Goal: Task Accomplishment & Management: Complete application form

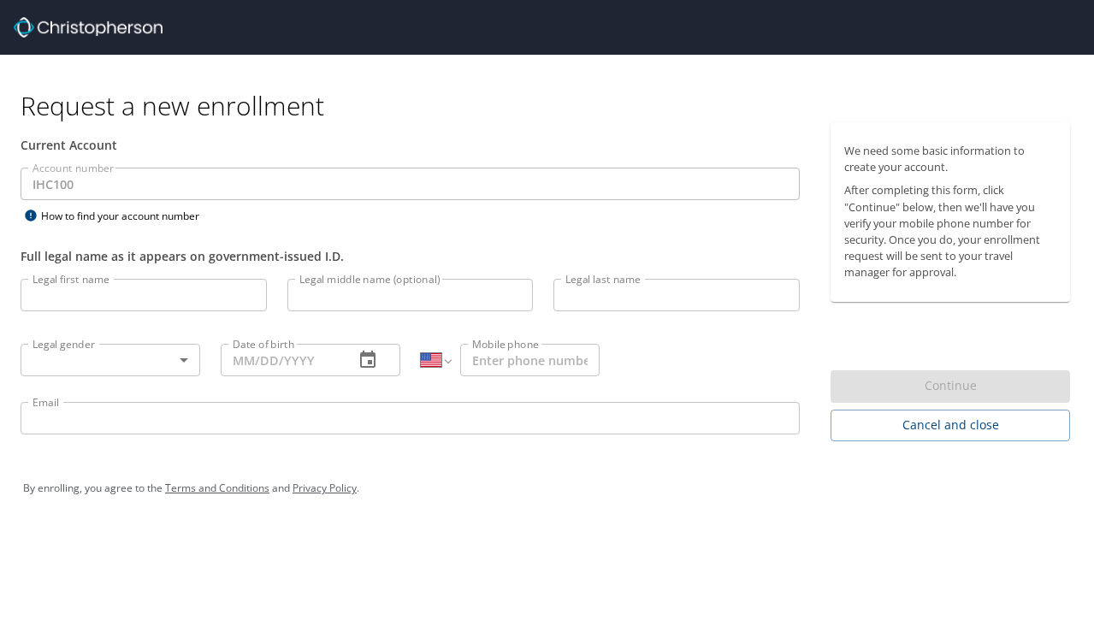
select select "US"
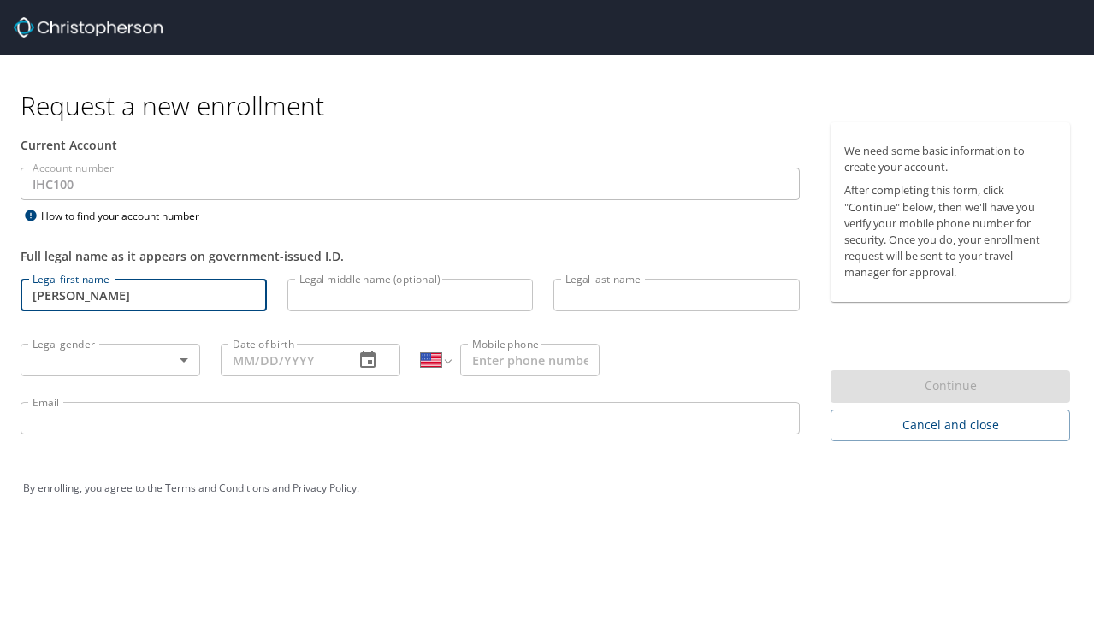
type input "Valeria"
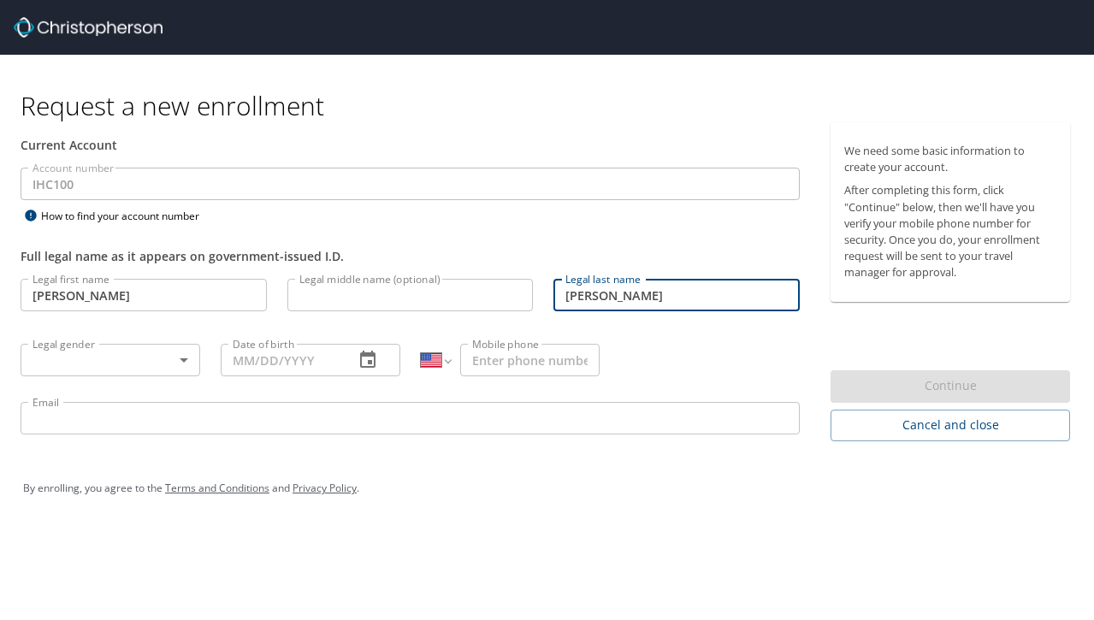
type input "Ortiz Torres"
click at [30, 361] on body "Request a new enrollment Current Account Account number IHC100 Account number H…" at bounding box center [547, 310] width 1094 height 620
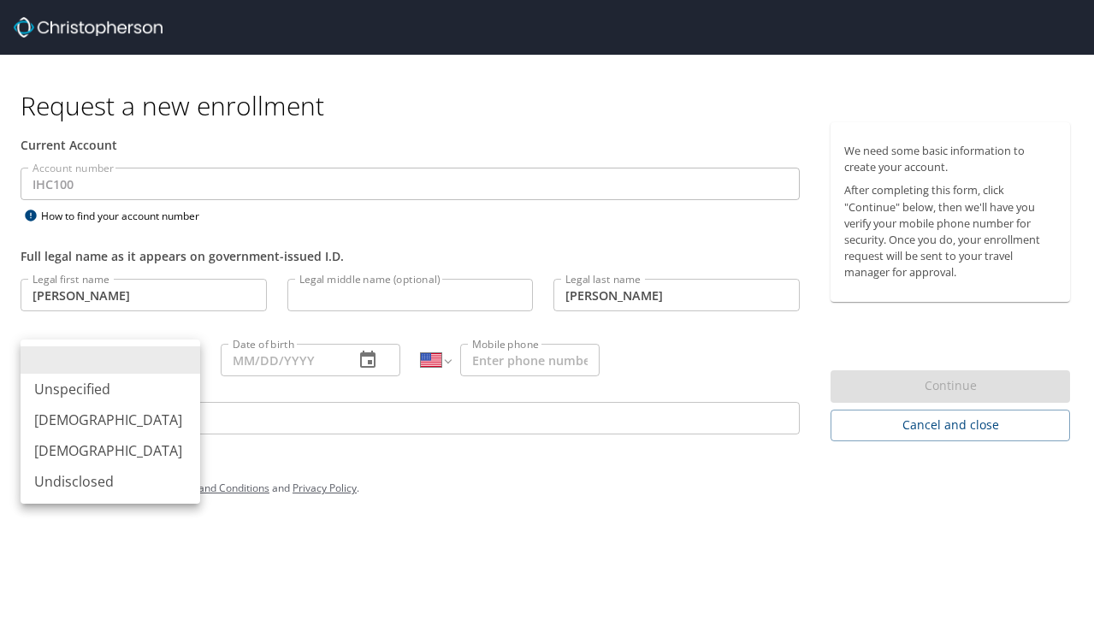
click at [57, 444] on li "Female" at bounding box center [111, 450] width 180 height 31
type input "Female"
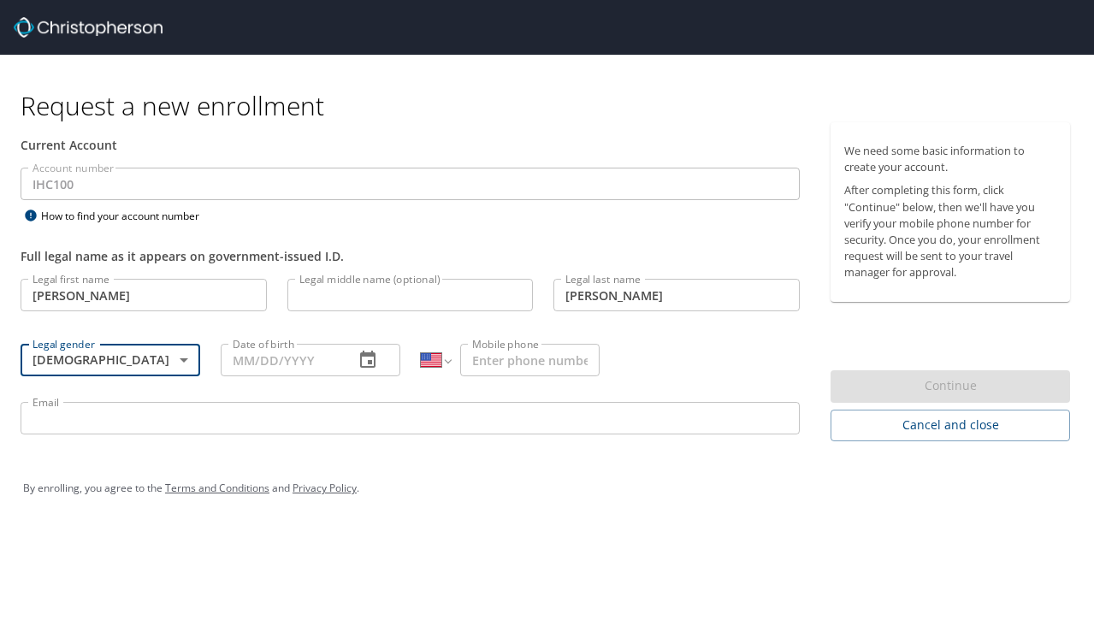
click at [254, 346] on input "Date of birth" at bounding box center [281, 360] width 120 height 33
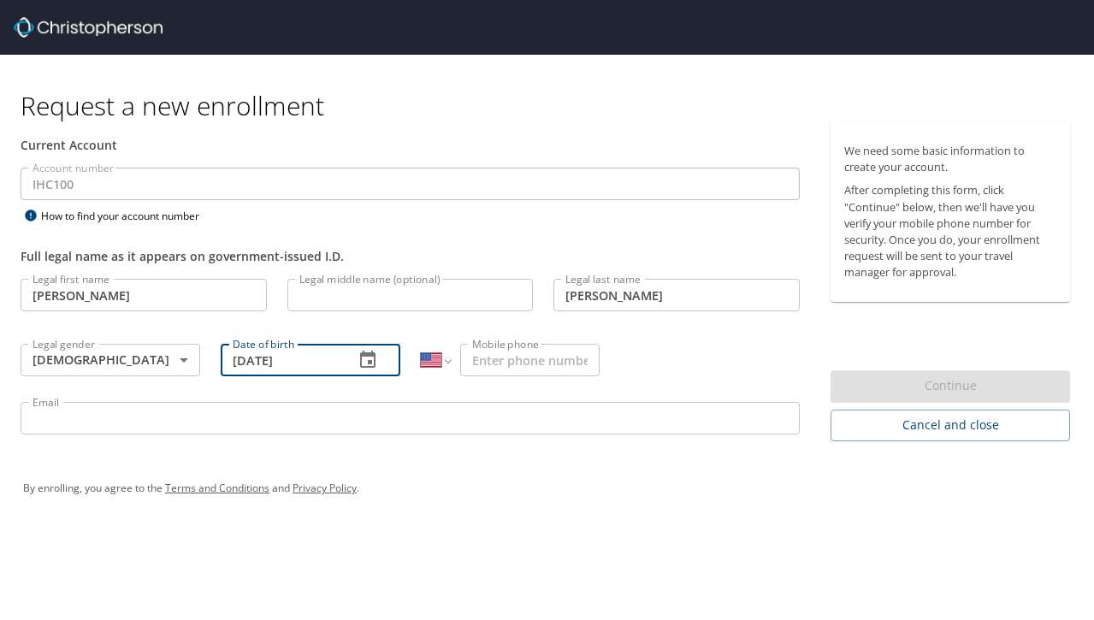
type input "07/19/1995"
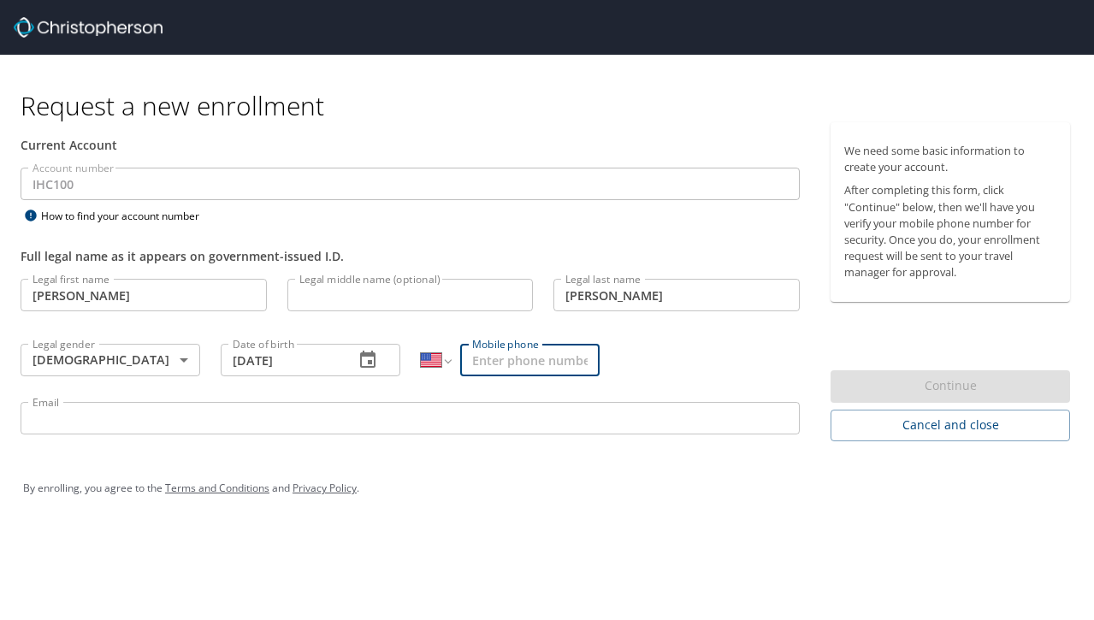
click at [502, 360] on input "Mobile phone" at bounding box center [530, 360] width 140 height 33
type input "78"
select select "PR"
type input "(787) 458-8385"
click at [348, 409] on input "Email" at bounding box center [410, 418] width 779 height 33
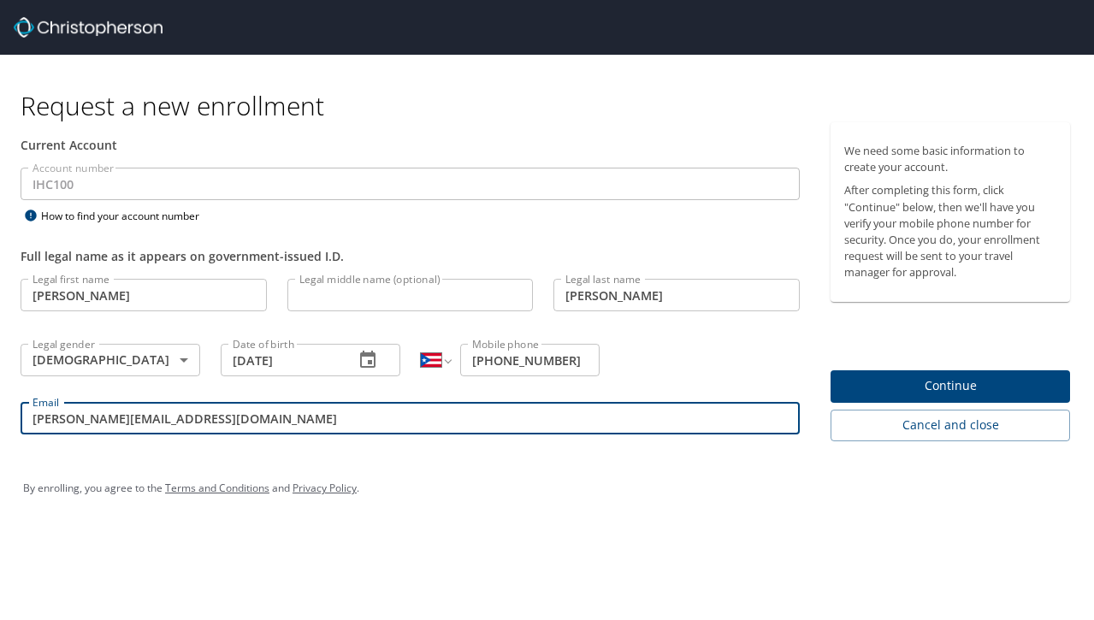
type input "valeria.ortiztorres@imail.org"
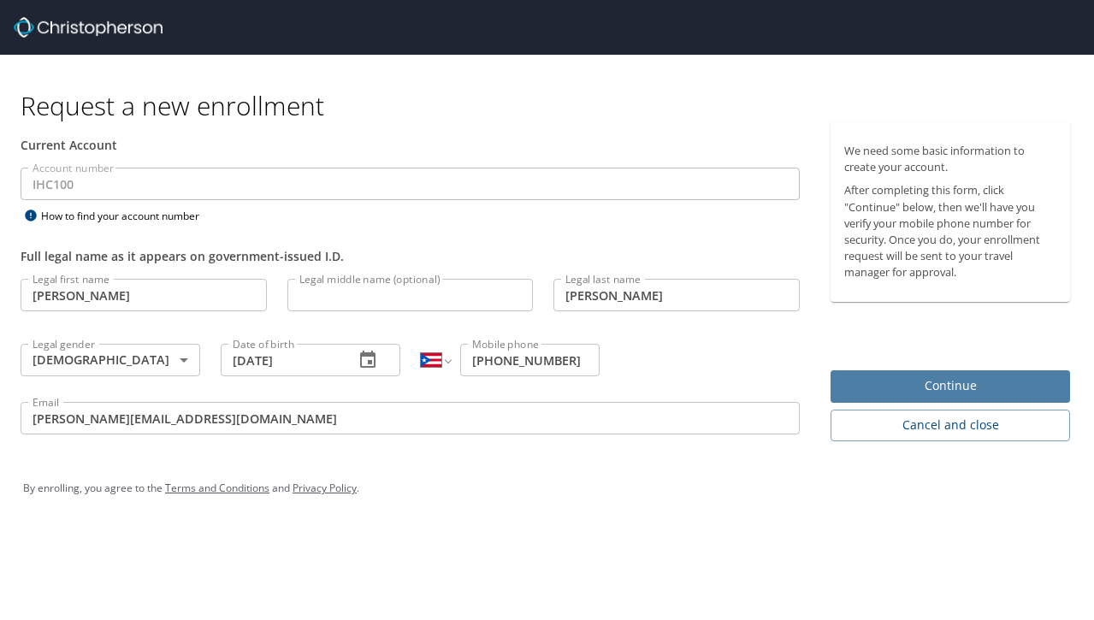
click at [1010, 387] on span "Continue" at bounding box center [950, 386] width 212 height 21
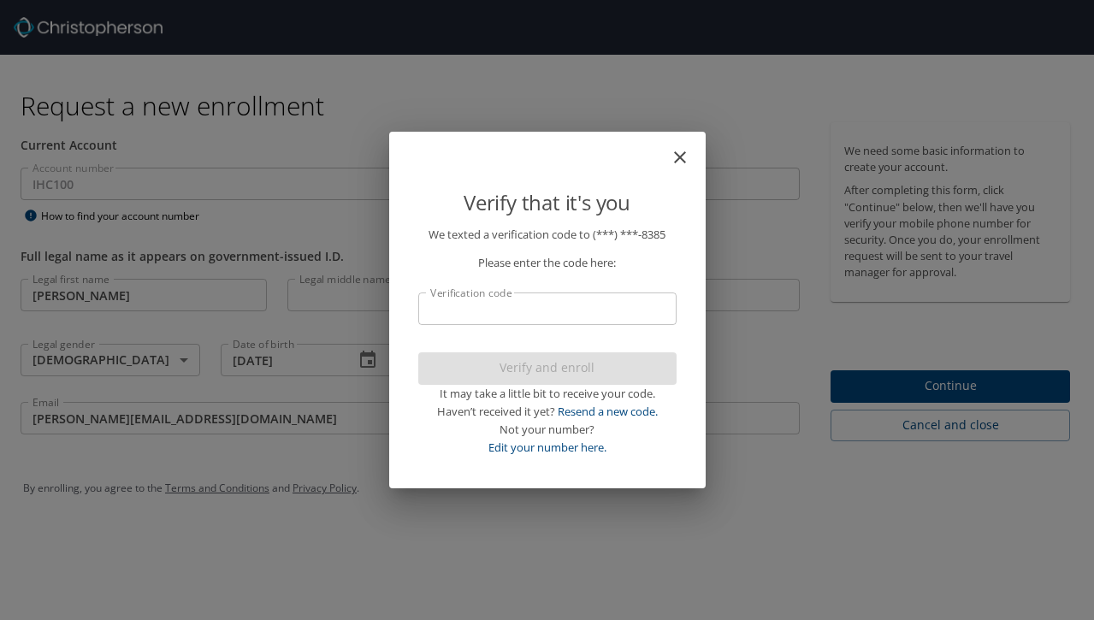
click at [634, 312] on input "Verification code" at bounding box center [547, 309] width 258 height 33
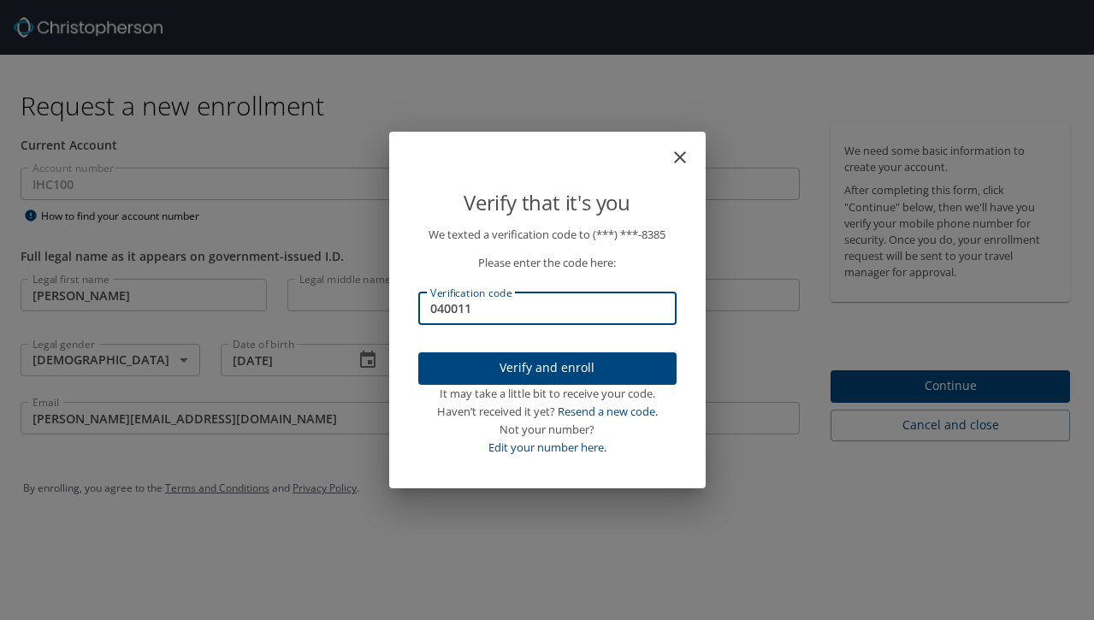
type input "040011"
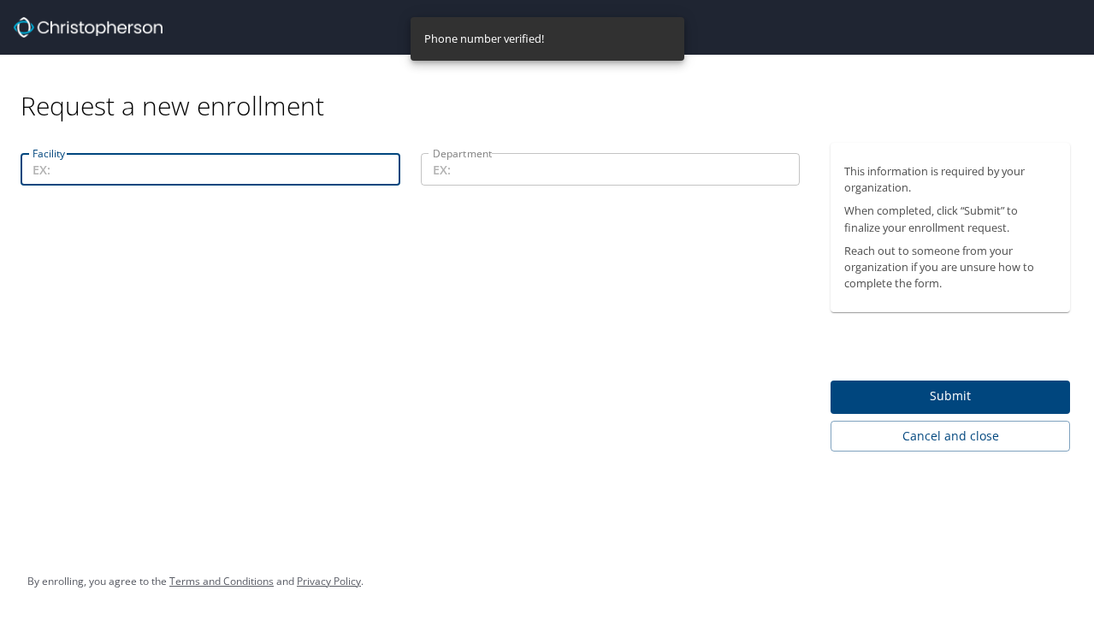
click at [315, 171] on input "Facility" at bounding box center [211, 169] width 380 height 33
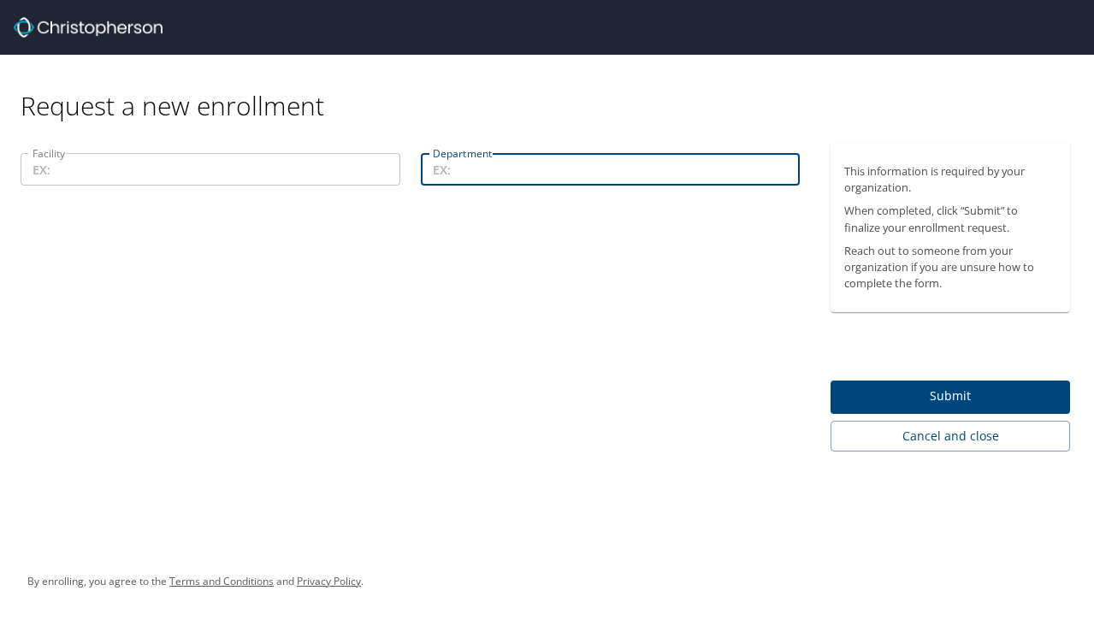
click at [464, 169] on input "Department" at bounding box center [611, 169] width 380 height 33
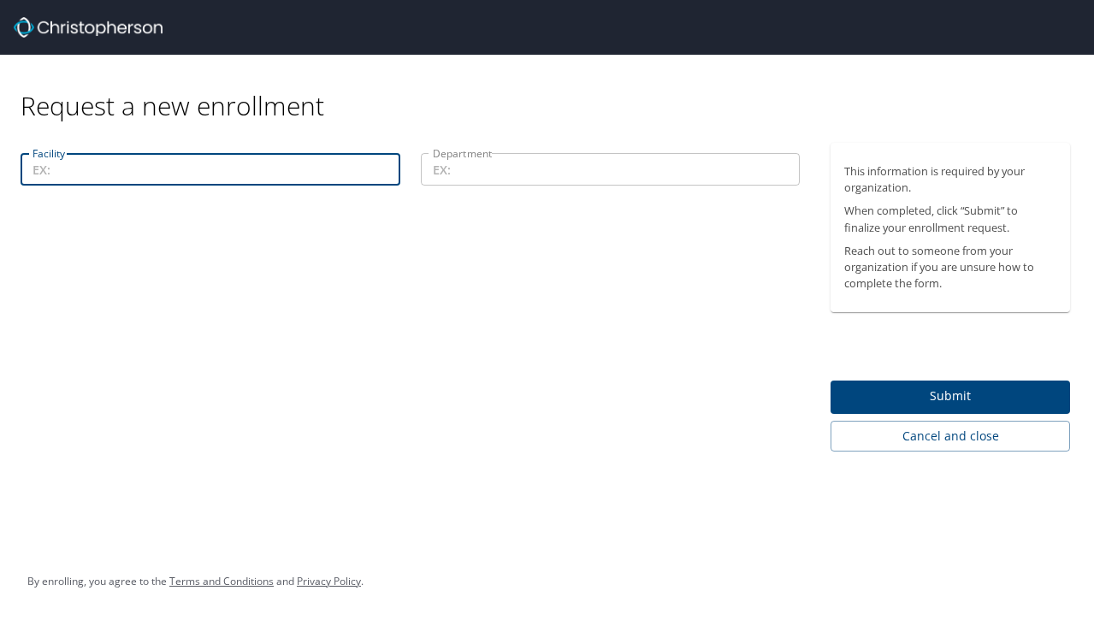
click at [359, 169] on input "Facility" at bounding box center [211, 169] width 380 height 33
type input "P"
click at [36, 166] on input "Utah Valley Hospital" at bounding box center [211, 169] width 380 height 33
type input "Intermountain Utah Valley Hospital"
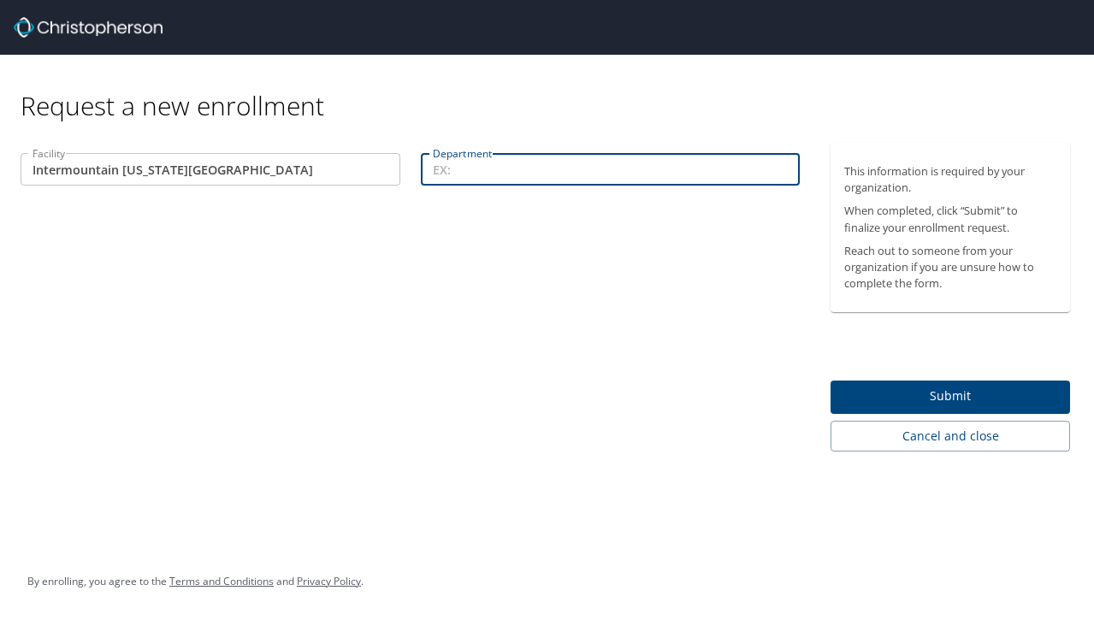
click at [524, 167] on input "Department" at bounding box center [611, 169] width 380 height 33
type input "Pharmacy"
click at [119, 170] on input "Intermountain Utah Valley Hospital" at bounding box center [211, 169] width 380 height 33
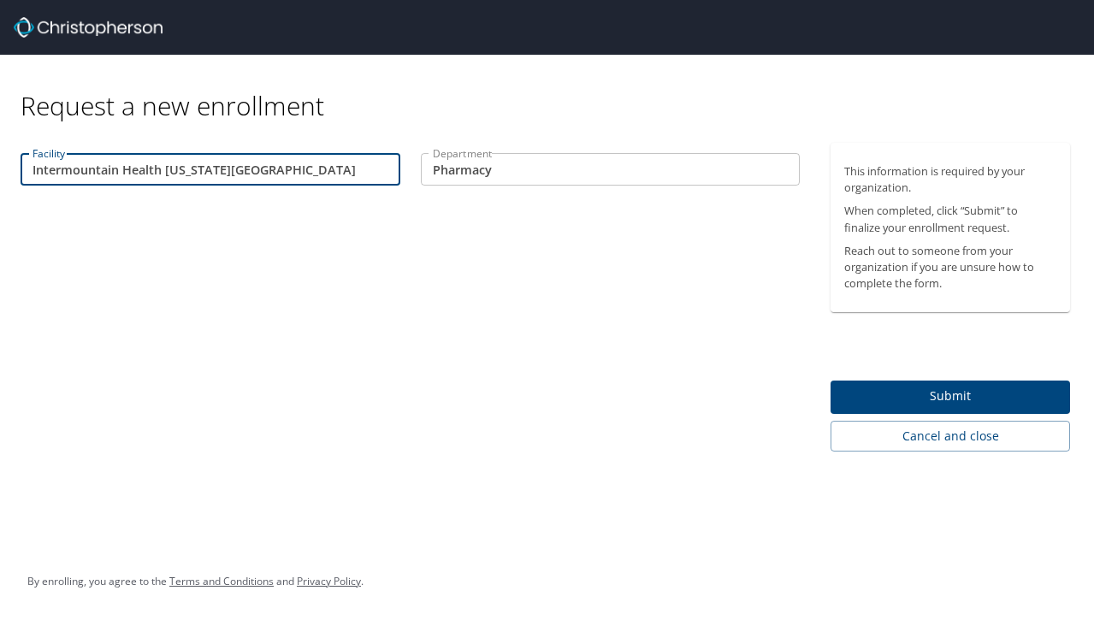
type input "Intermountain Health Utah Valley Hospital"
click at [1013, 399] on span "Submit" at bounding box center [950, 396] width 212 height 21
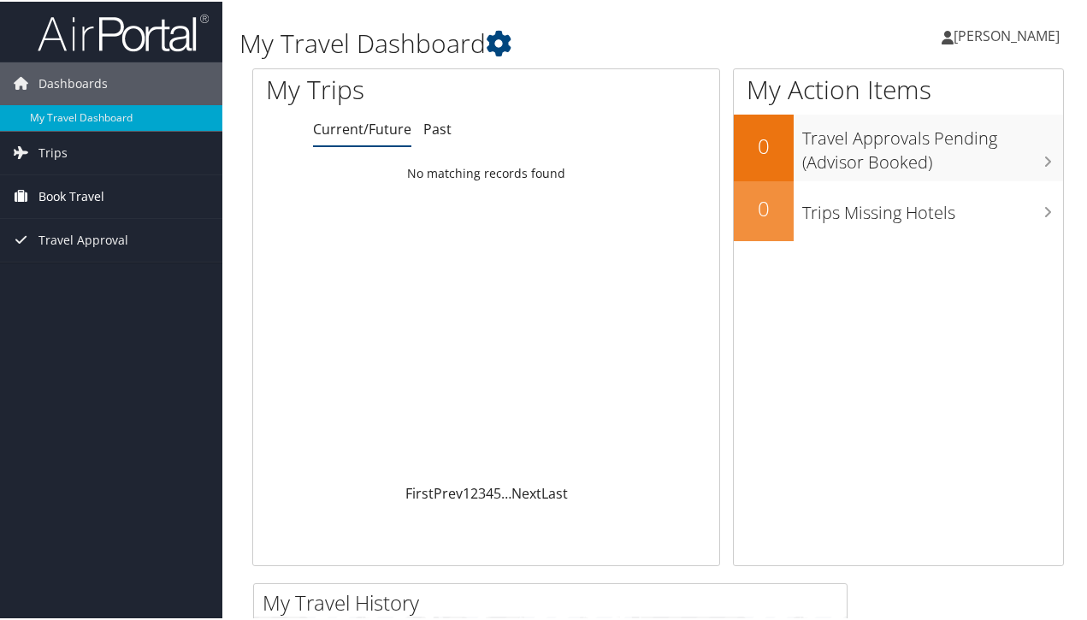
click at [131, 198] on link "Book Travel" at bounding box center [111, 195] width 222 height 43
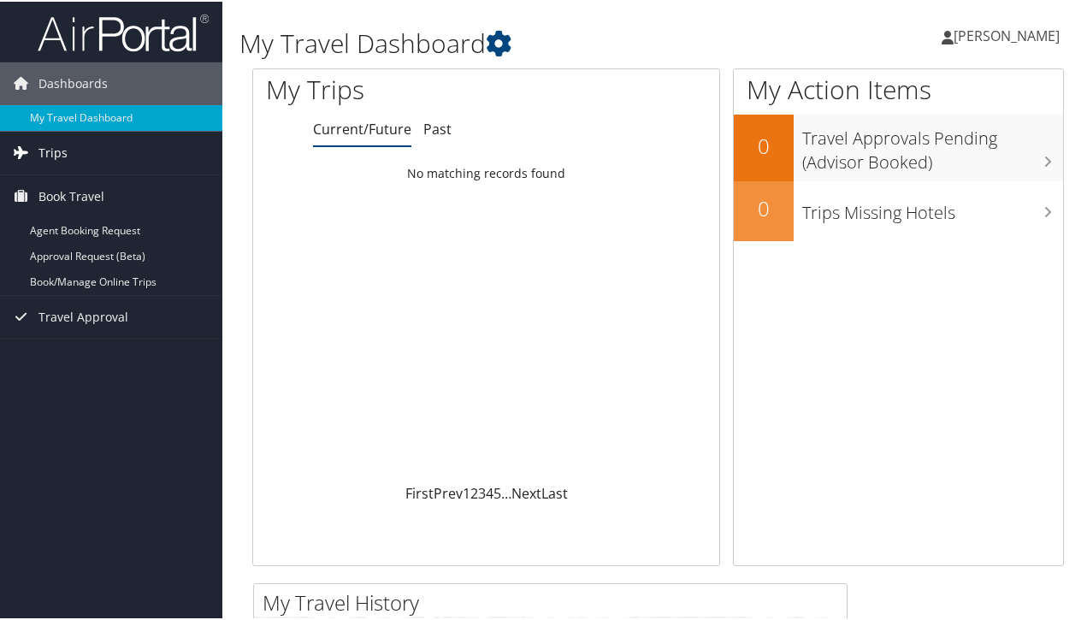
click at [143, 151] on link "Trips" at bounding box center [111, 151] width 222 height 43
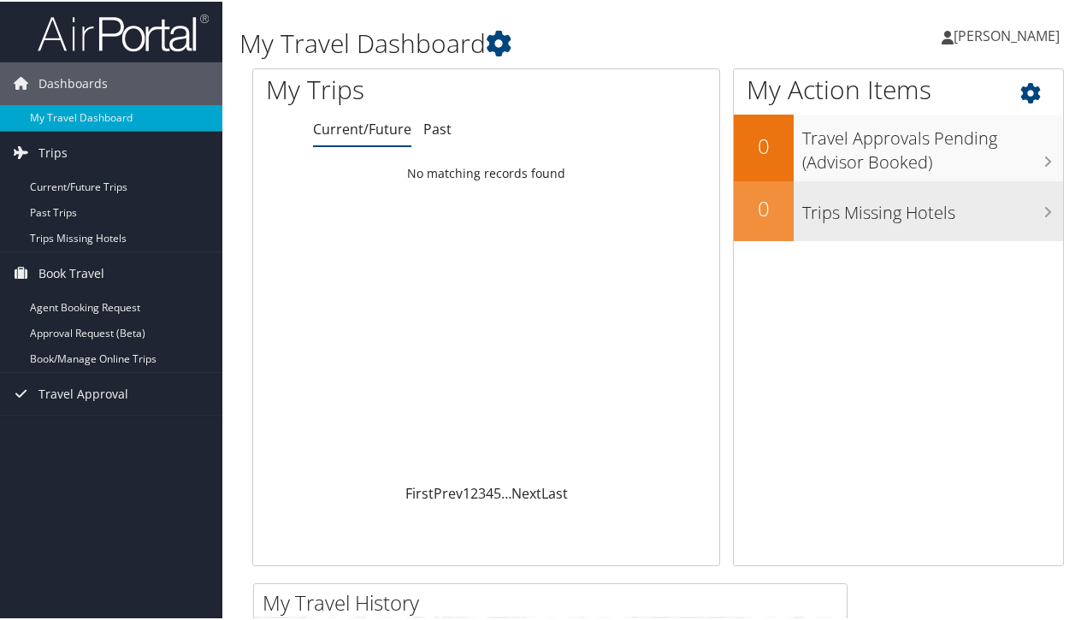
click at [895, 225] on div "Trips Missing Hotels" at bounding box center [928, 210] width 269 height 60
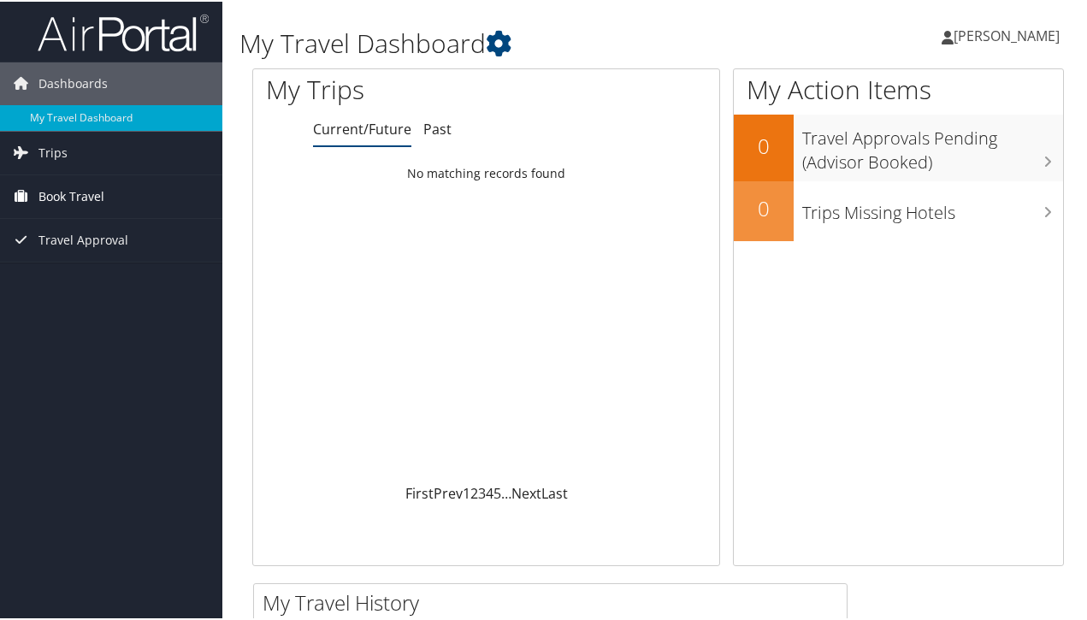
click at [62, 198] on span "Book Travel" at bounding box center [71, 195] width 66 height 43
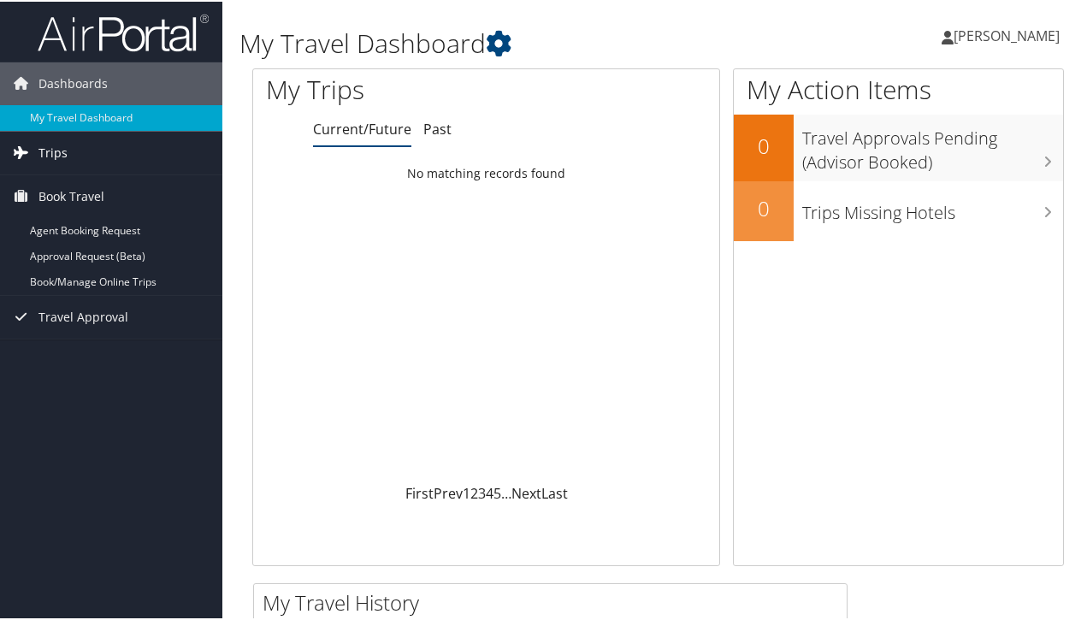
click at [97, 163] on link "Trips" at bounding box center [111, 151] width 222 height 43
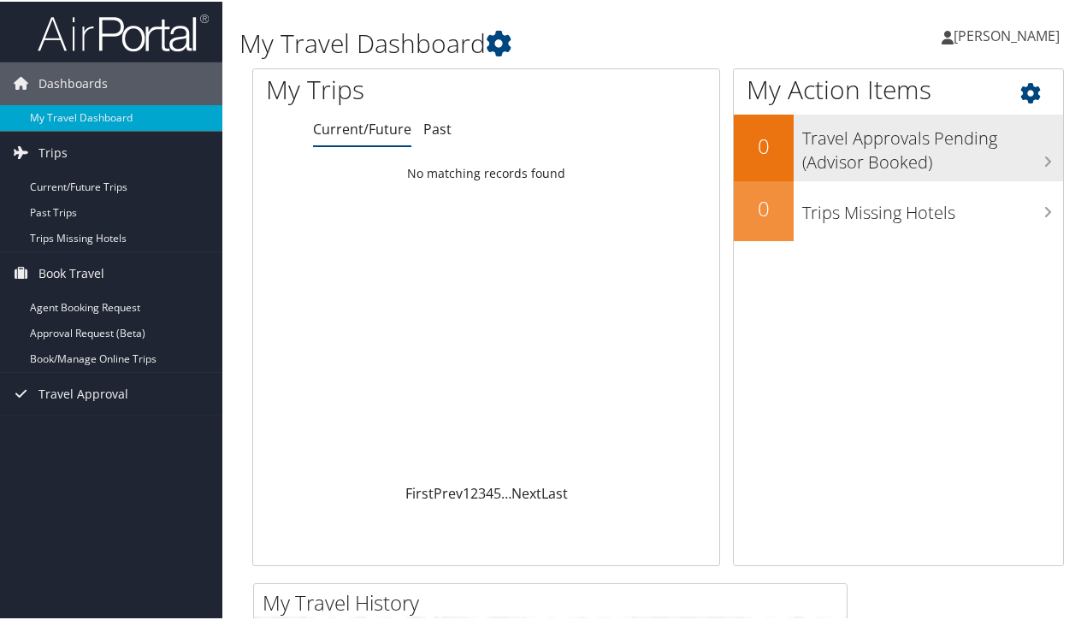
click at [1018, 152] on h3 "Travel Approvals Pending (Advisor Booked)" at bounding box center [932, 144] width 261 height 56
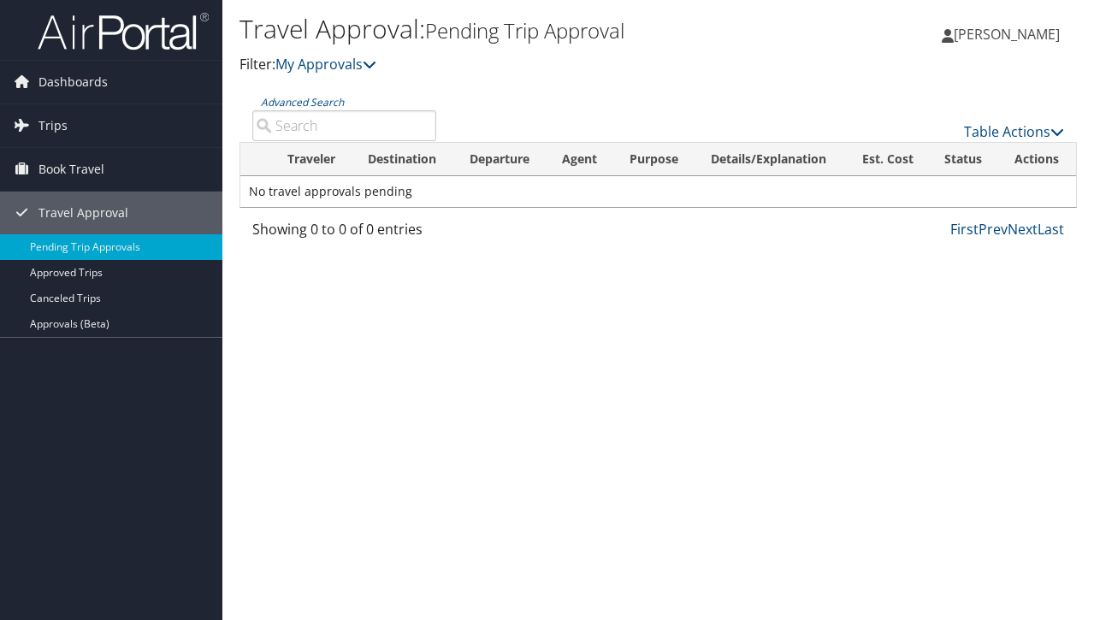
click at [91, 369] on div "Dashboards My Travel Dashboard Trips Current/Future Trips Past Trips Trips Miss…" at bounding box center [547, 310] width 1094 height 620
click at [98, 177] on span "Book Travel" at bounding box center [71, 169] width 66 height 43
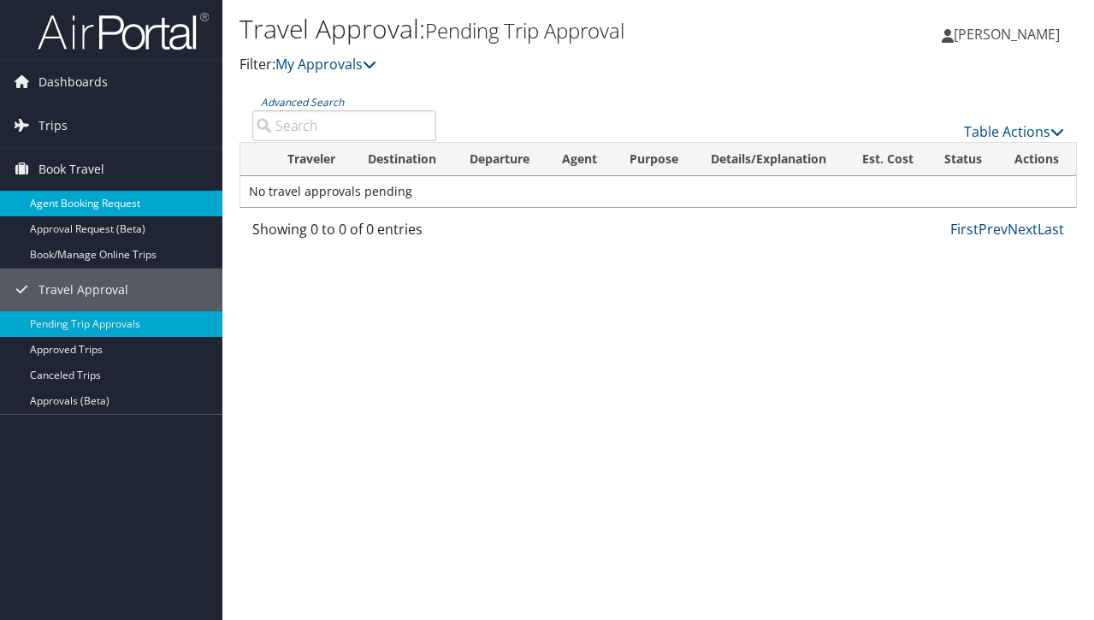
click at [126, 205] on link "Agent Booking Request" at bounding box center [111, 204] width 222 height 26
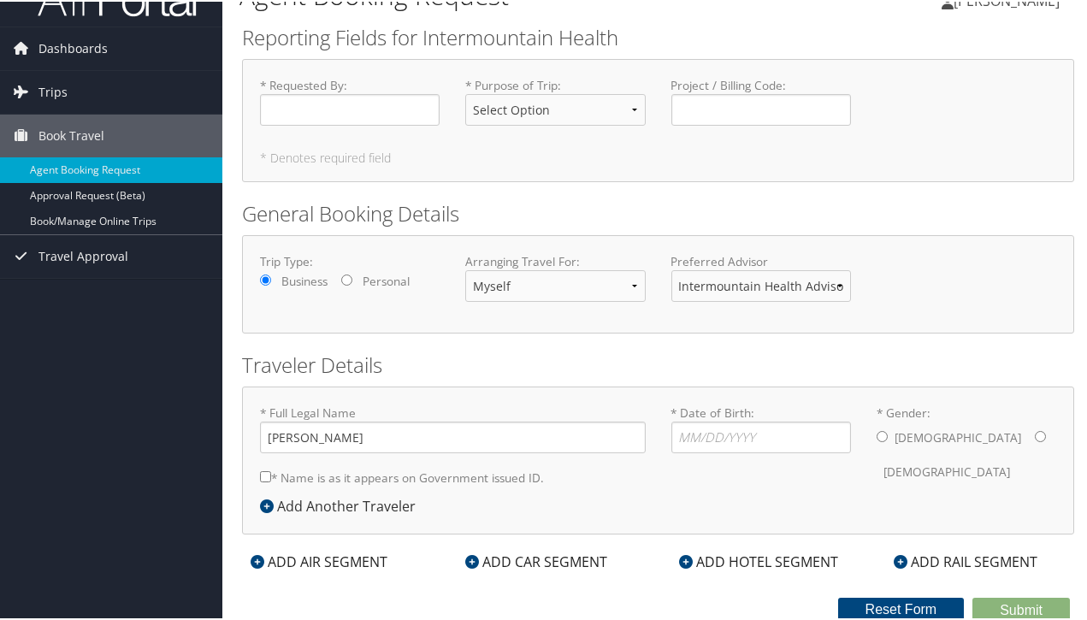
scroll to position [37, 0]
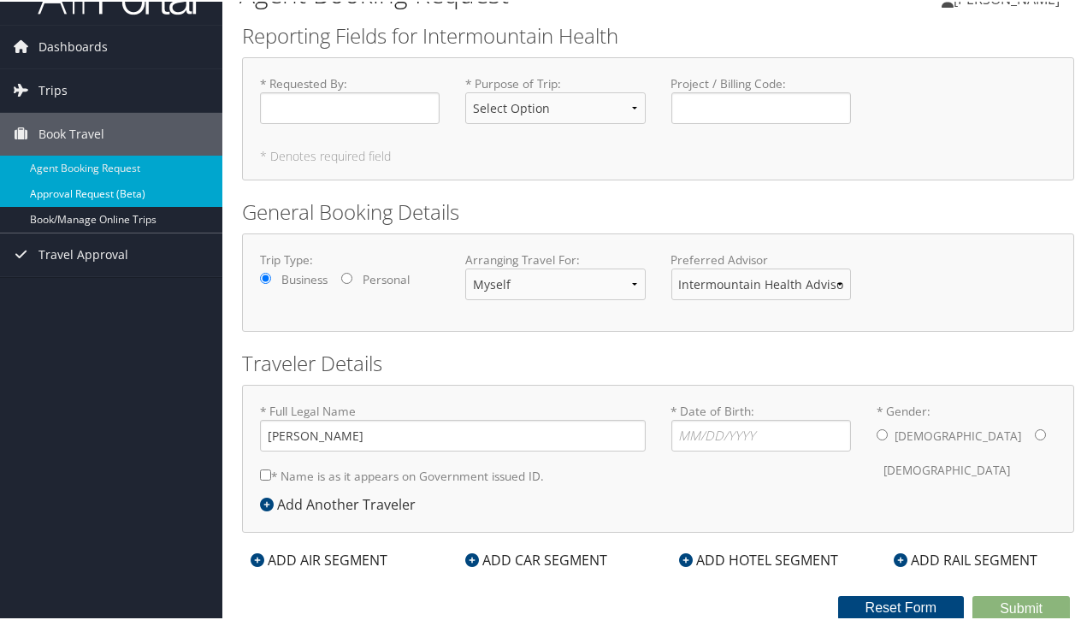
click at [157, 198] on link "Approval Request (Beta)" at bounding box center [111, 193] width 222 height 26
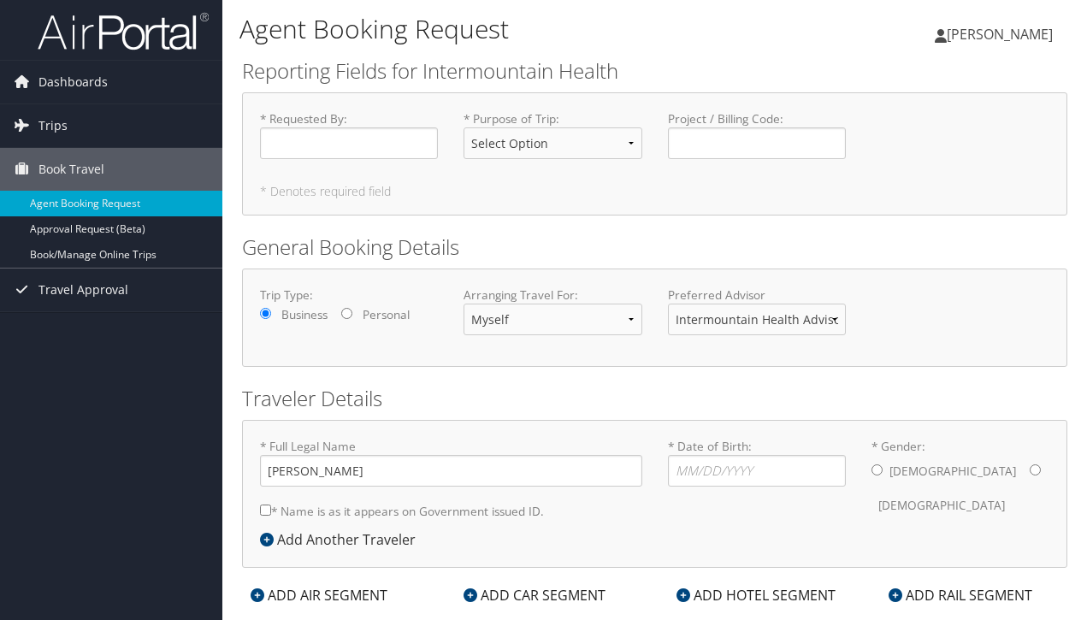
scroll to position [37, 0]
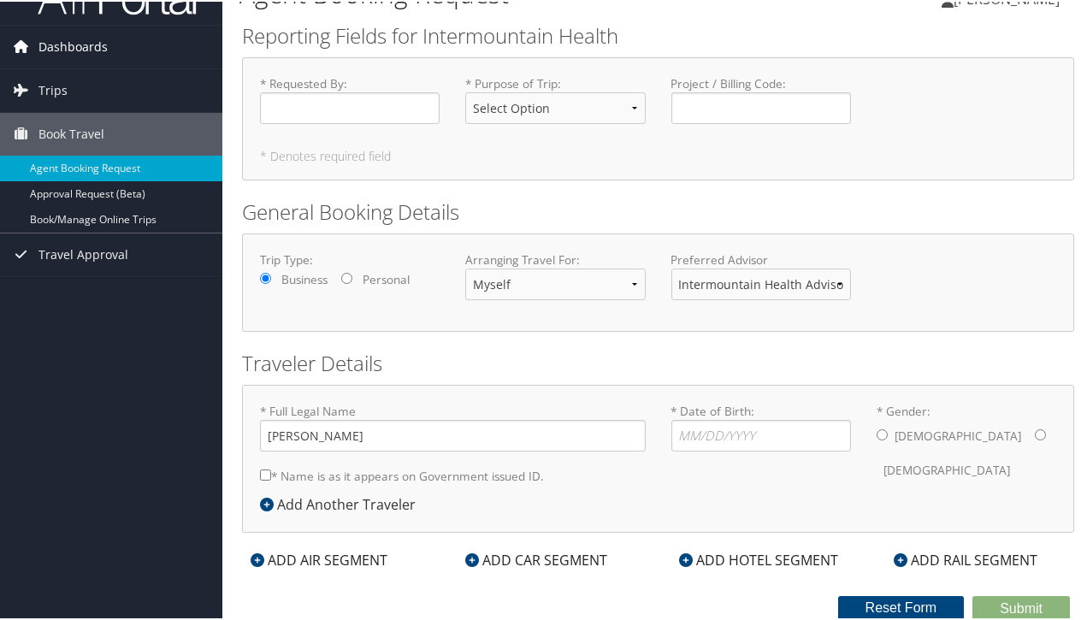
click at [110, 33] on link "Dashboards" at bounding box center [111, 45] width 222 height 43
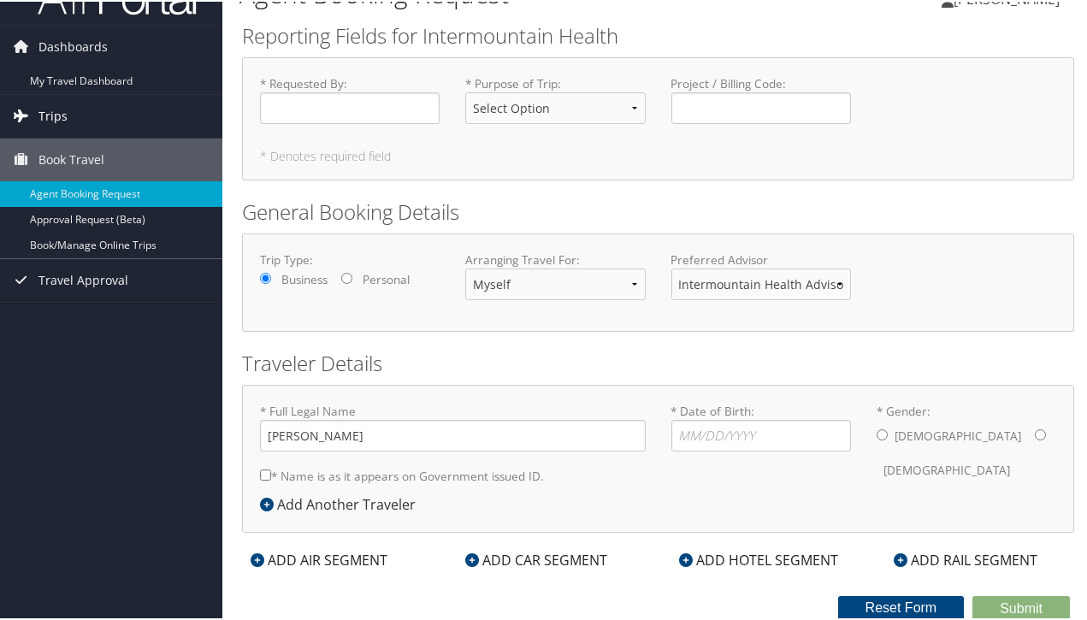
click at [57, 114] on span "Trips" at bounding box center [52, 114] width 29 height 43
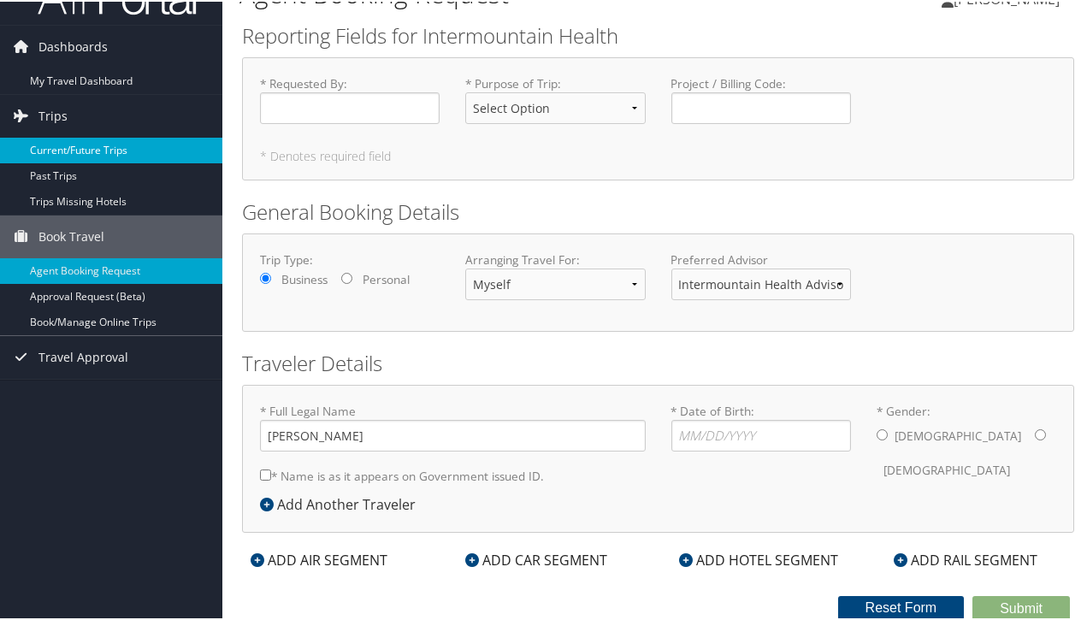
click at [69, 145] on link "Current/Future Trips" at bounding box center [111, 149] width 222 height 26
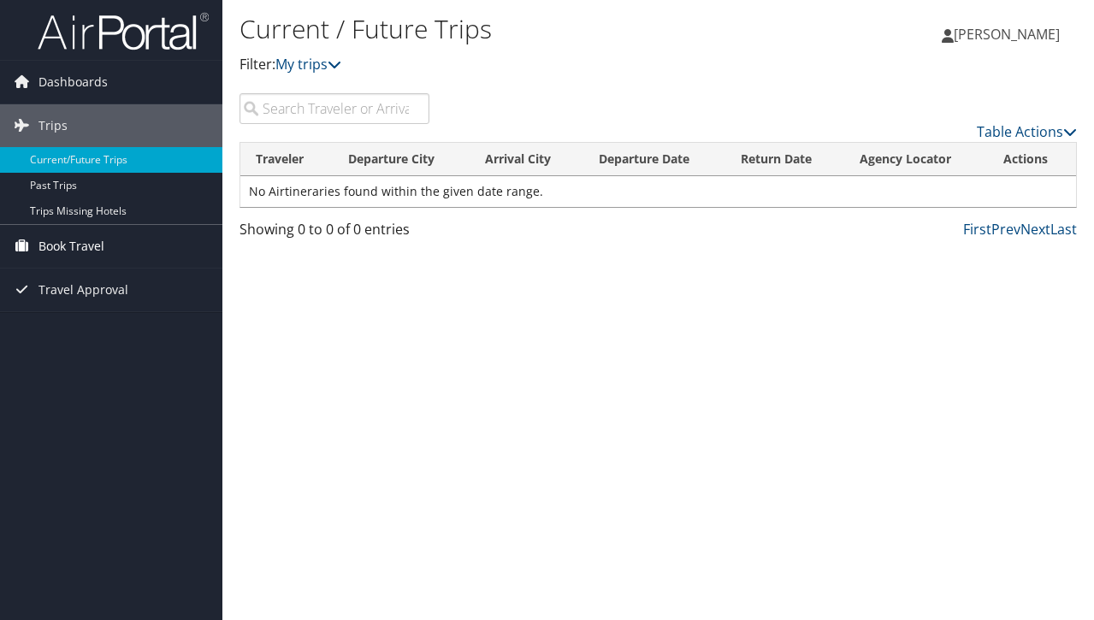
click at [50, 245] on span "Book Travel" at bounding box center [71, 246] width 66 height 43
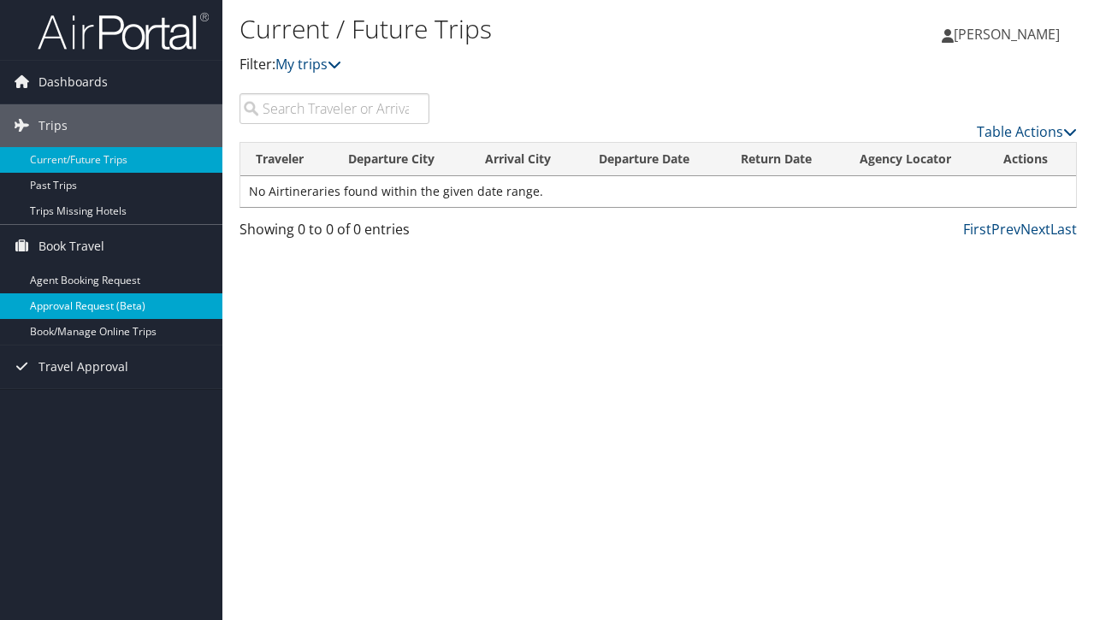
click at [61, 309] on link "Approval Request (Beta)" at bounding box center [111, 306] width 222 height 26
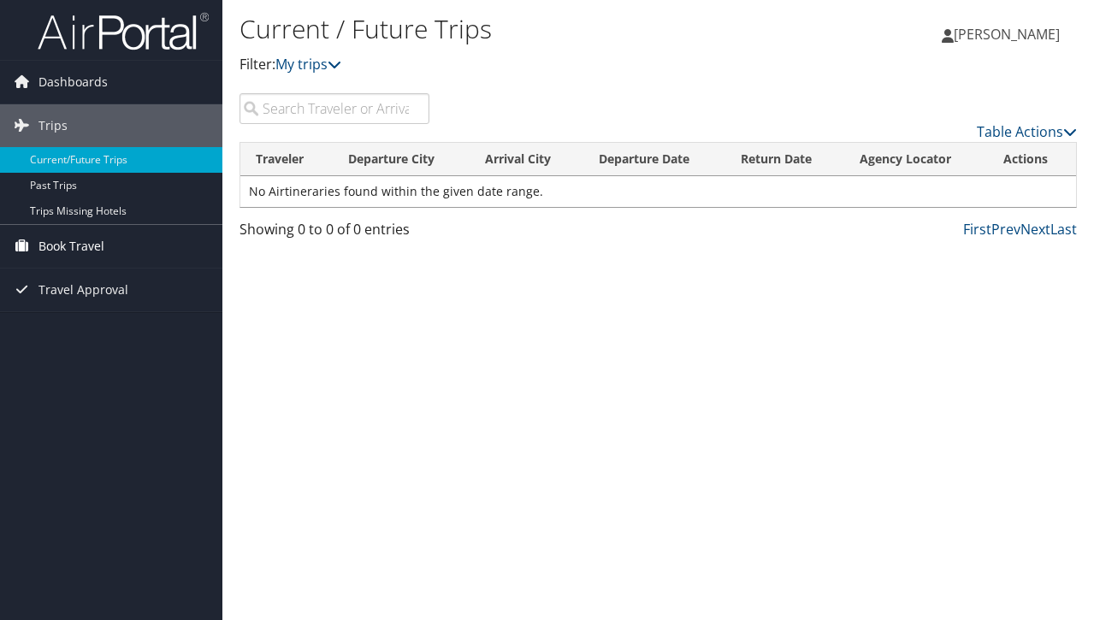
click at [111, 244] on link "Book Travel" at bounding box center [111, 246] width 222 height 43
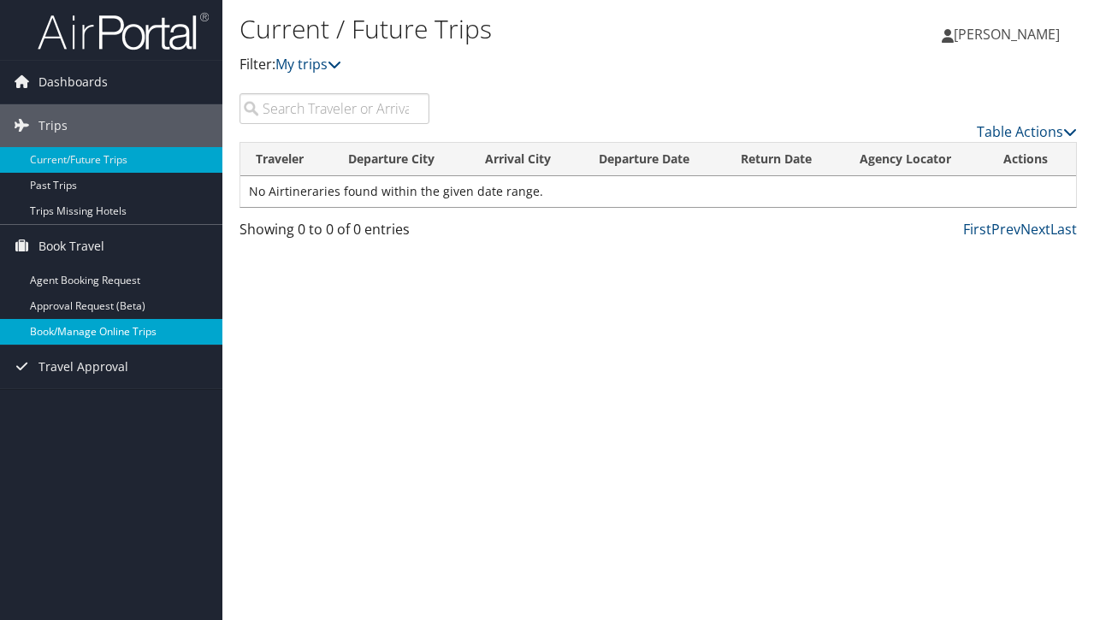
click at [98, 324] on link "Book/Manage Online Trips" at bounding box center [111, 332] width 222 height 26
